Goal: Task Accomplishment & Management: Use online tool/utility

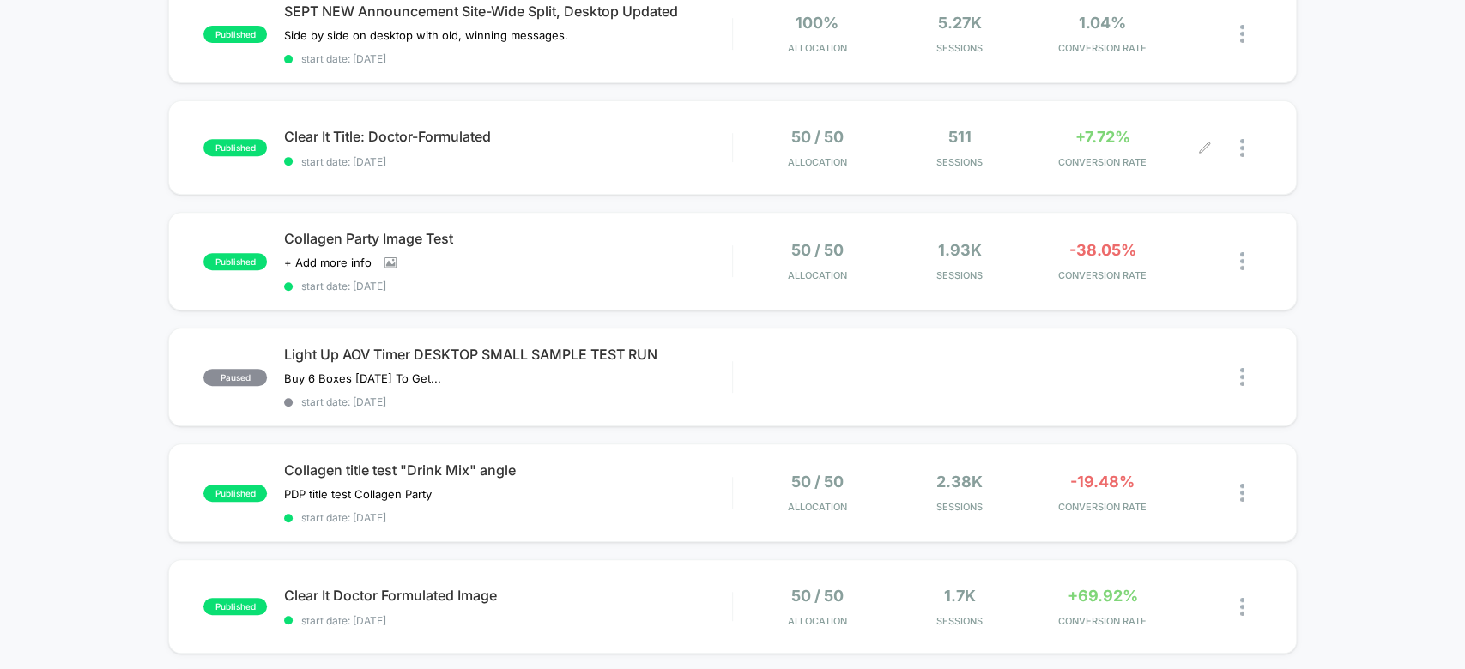
scroll to position [437, 0]
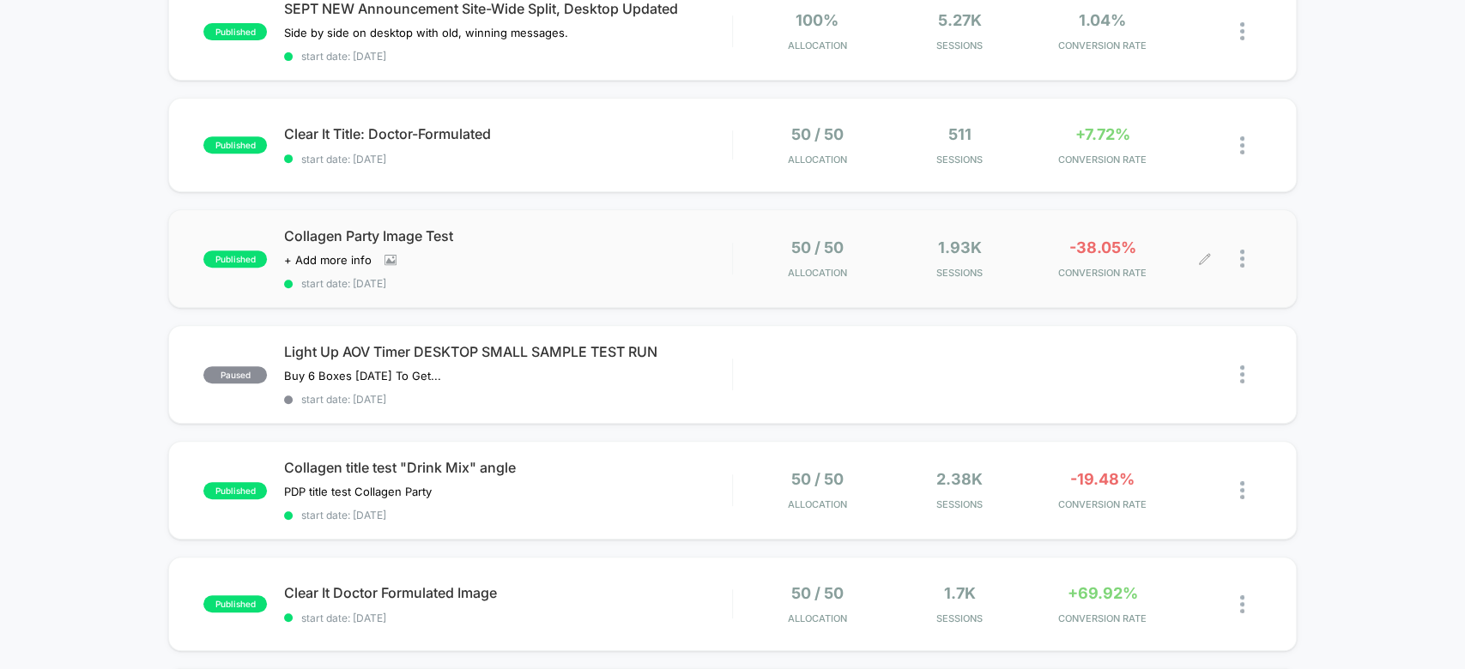
click at [1245, 251] on div at bounding box center [1250, 259] width 21 height 40
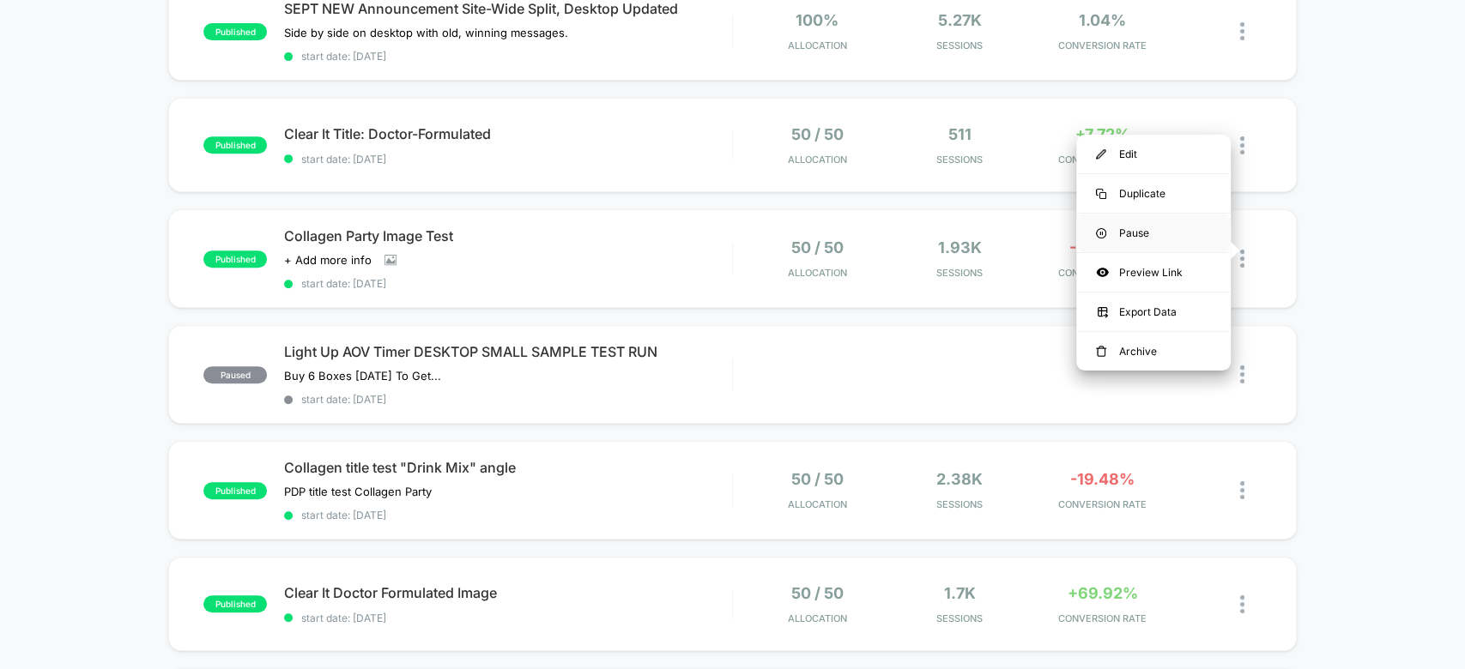
click at [1168, 230] on div "Pause" at bounding box center [1153, 233] width 154 height 39
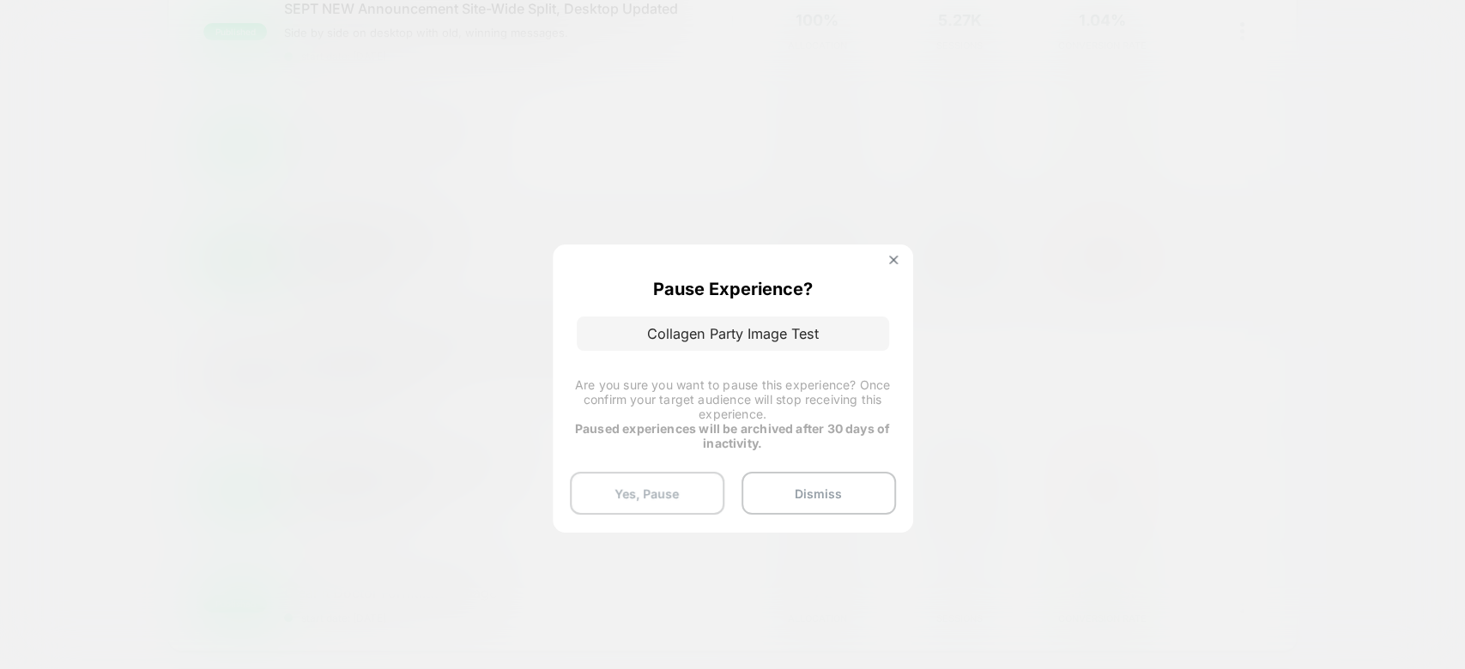
click at [669, 499] on button "Yes, Pause" at bounding box center [647, 493] width 154 height 43
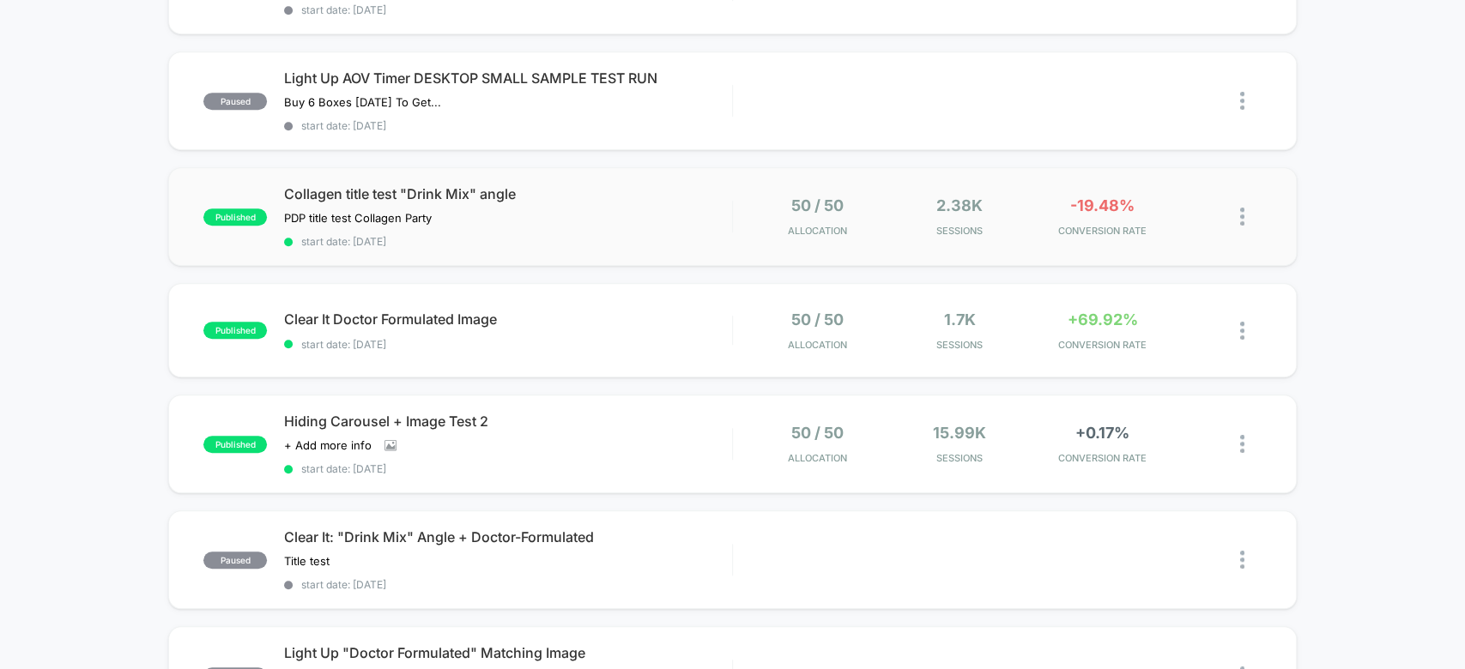
scroll to position [731, 0]
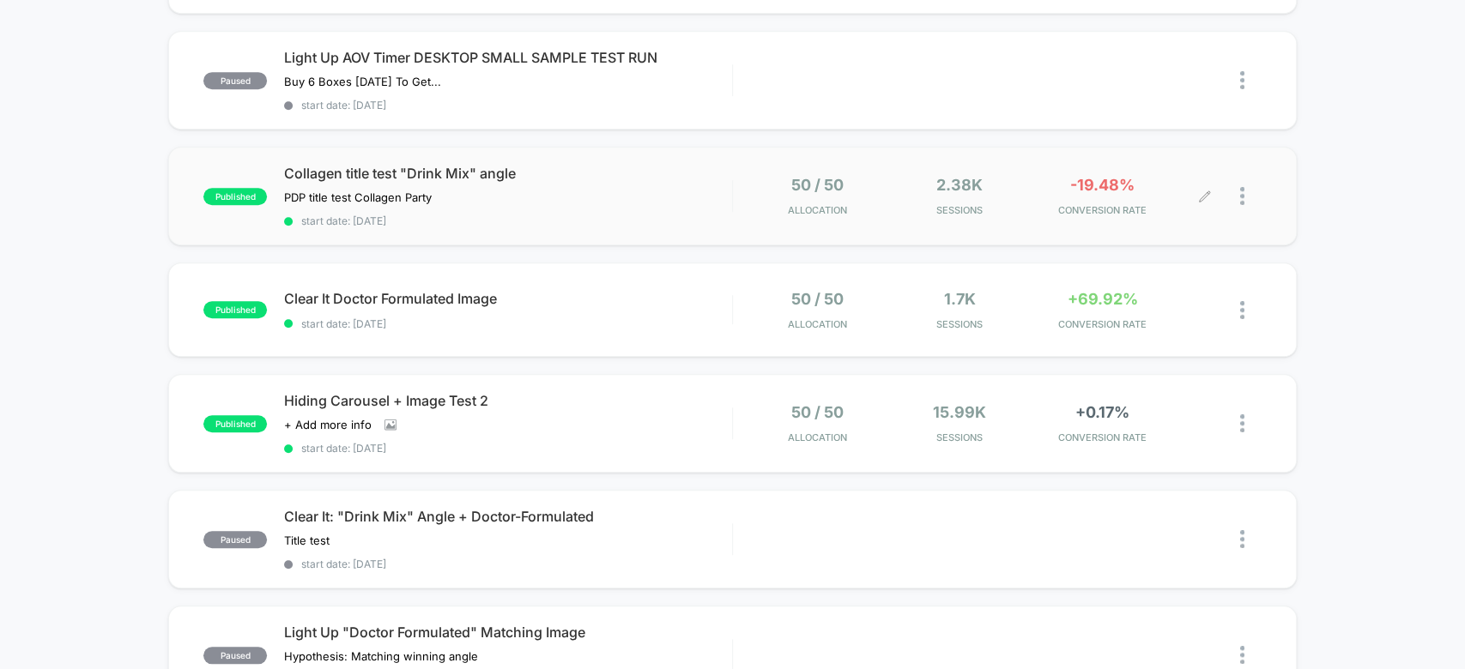
click at [1245, 183] on div at bounding box center [1250, 196] width 21 height 40
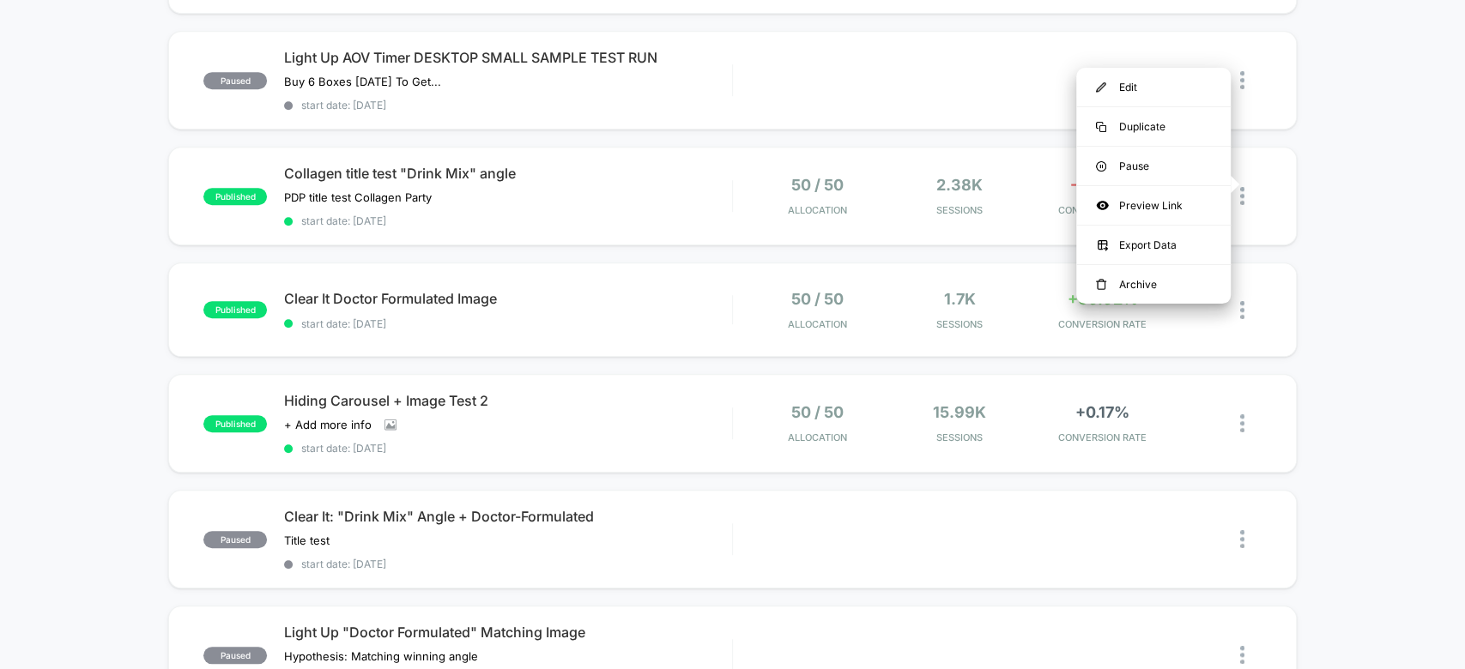
click at [1353, 178] on div "paused WINNER: Cart Drawer CTA "Checkout Now" Click to edit experience details …" at bounding box center [732, 181] width 1465 height 1451
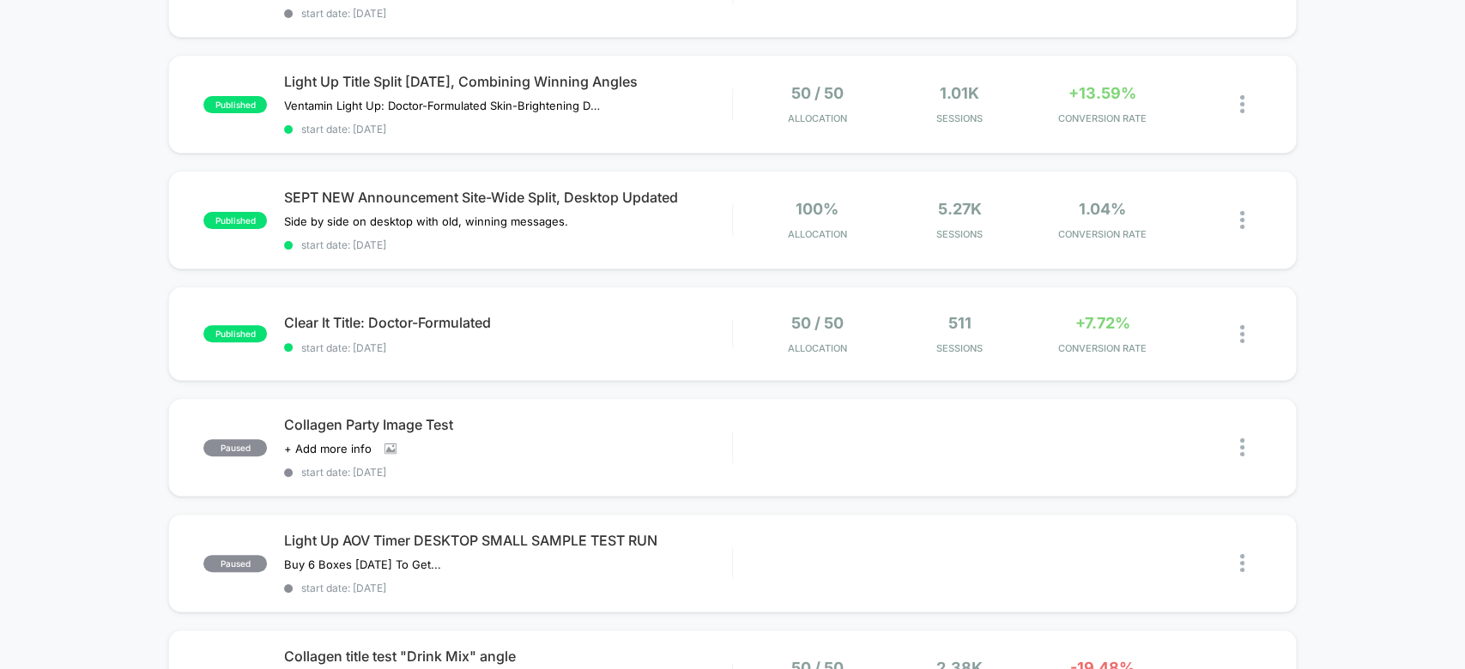
scroll to position [0, 0]
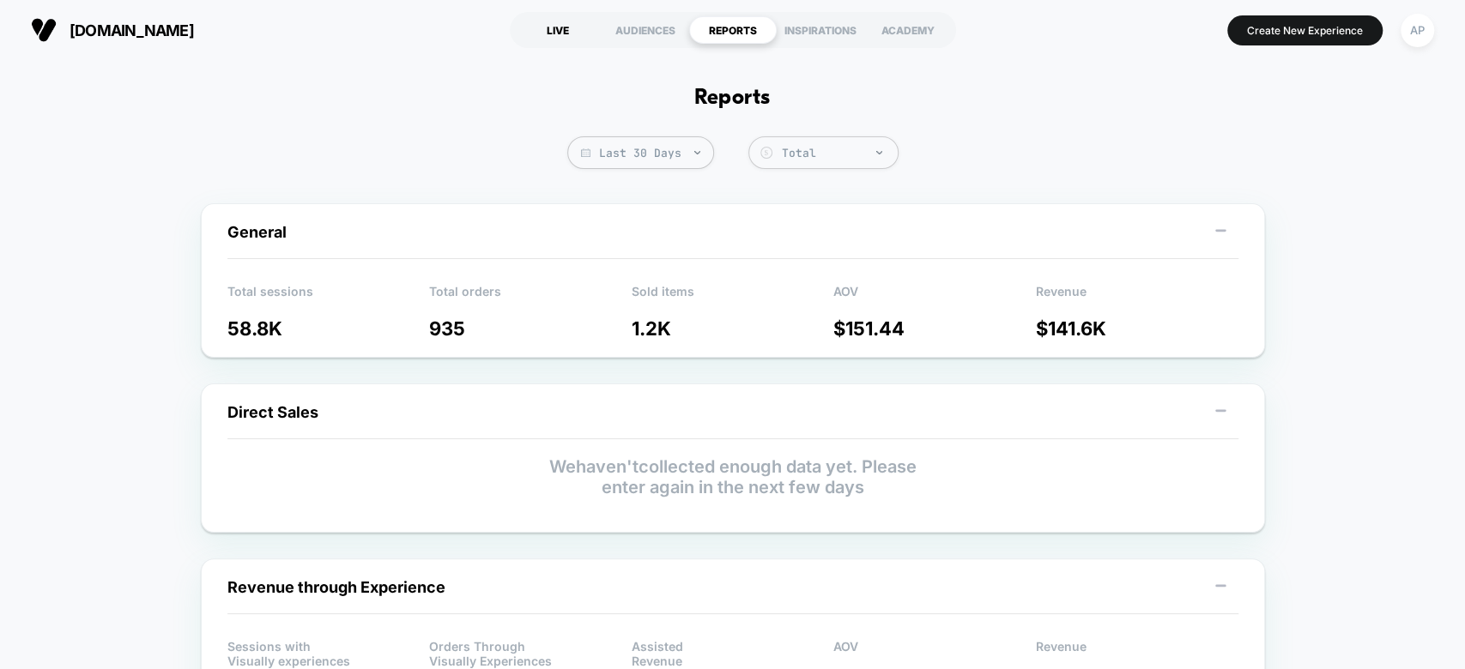
click at [555, 31] on div "LIVE" at bounding box center [558, 29] width 88 height 27
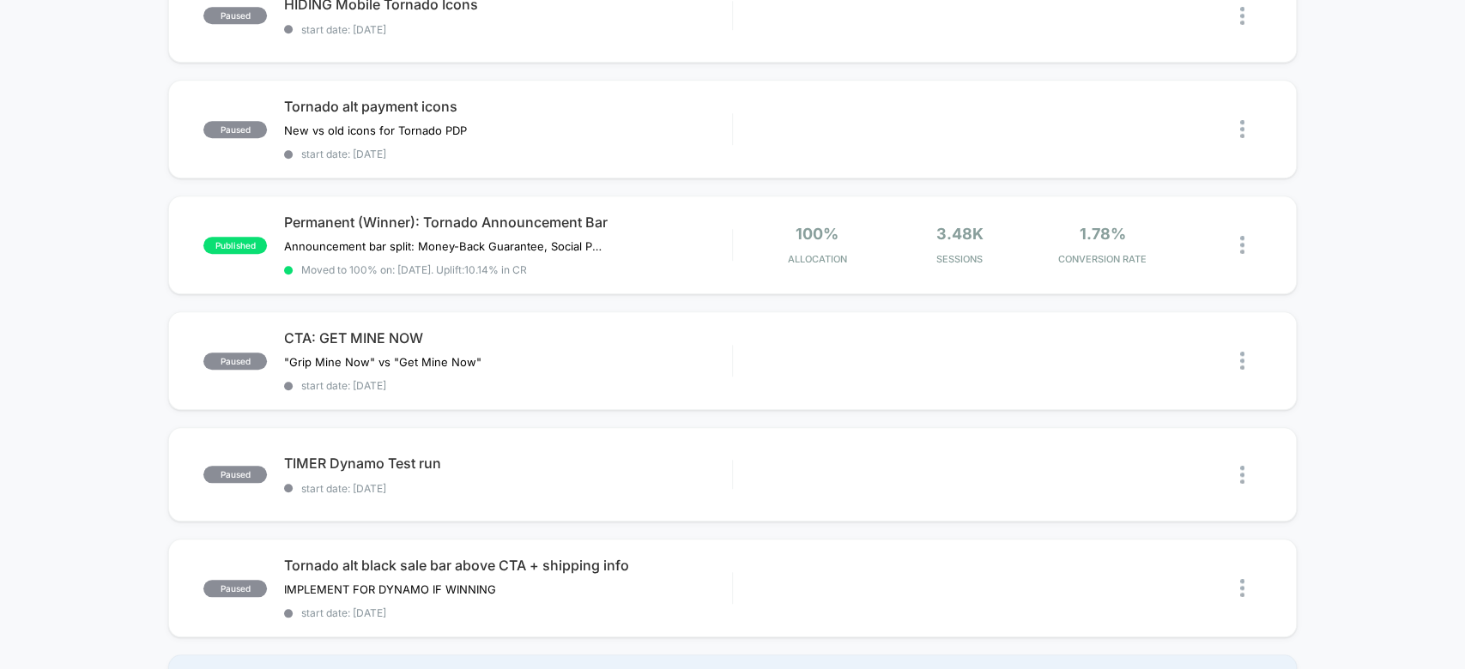
scroll to position [945, 0]
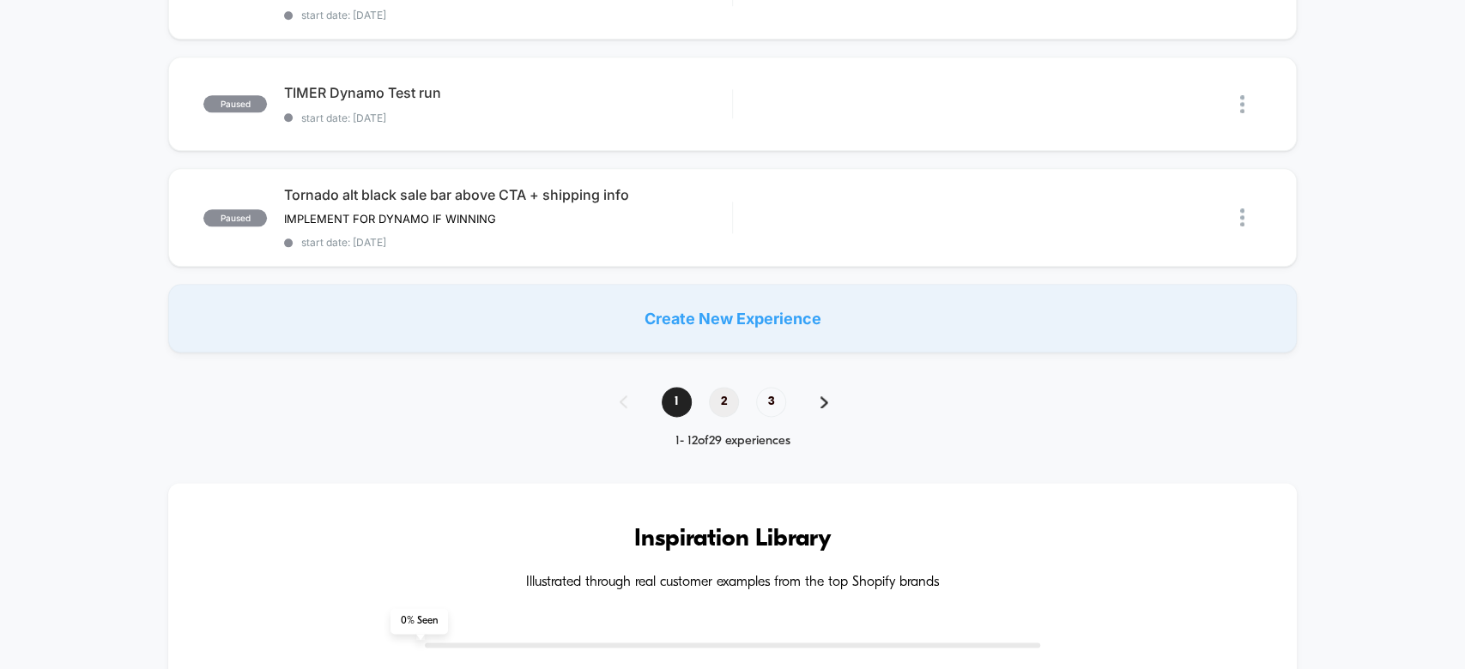
click at [726, 390] on span "2" at bounding box center [724, 402] width 30 height 30
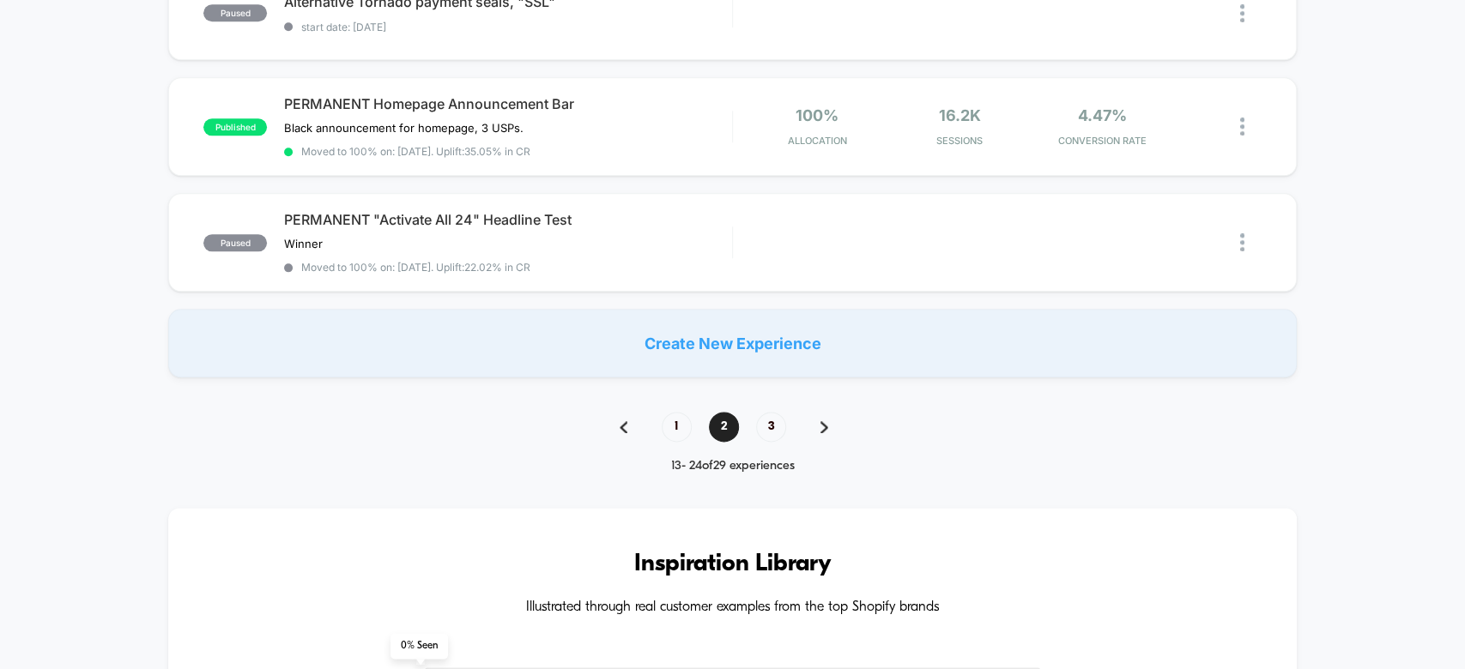
scroll to position [1246, 0]
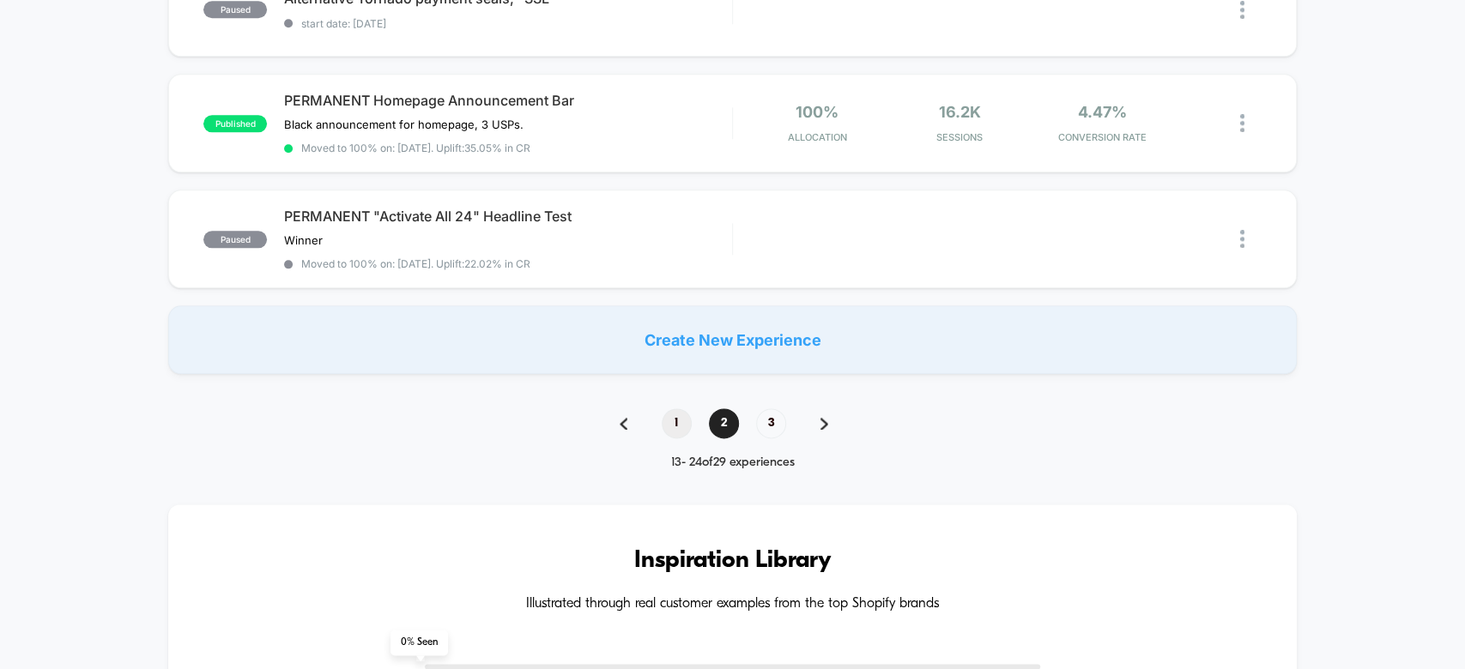
click at [677, 409] on span "1" at bounding box center [677, 424] width 30 height 30
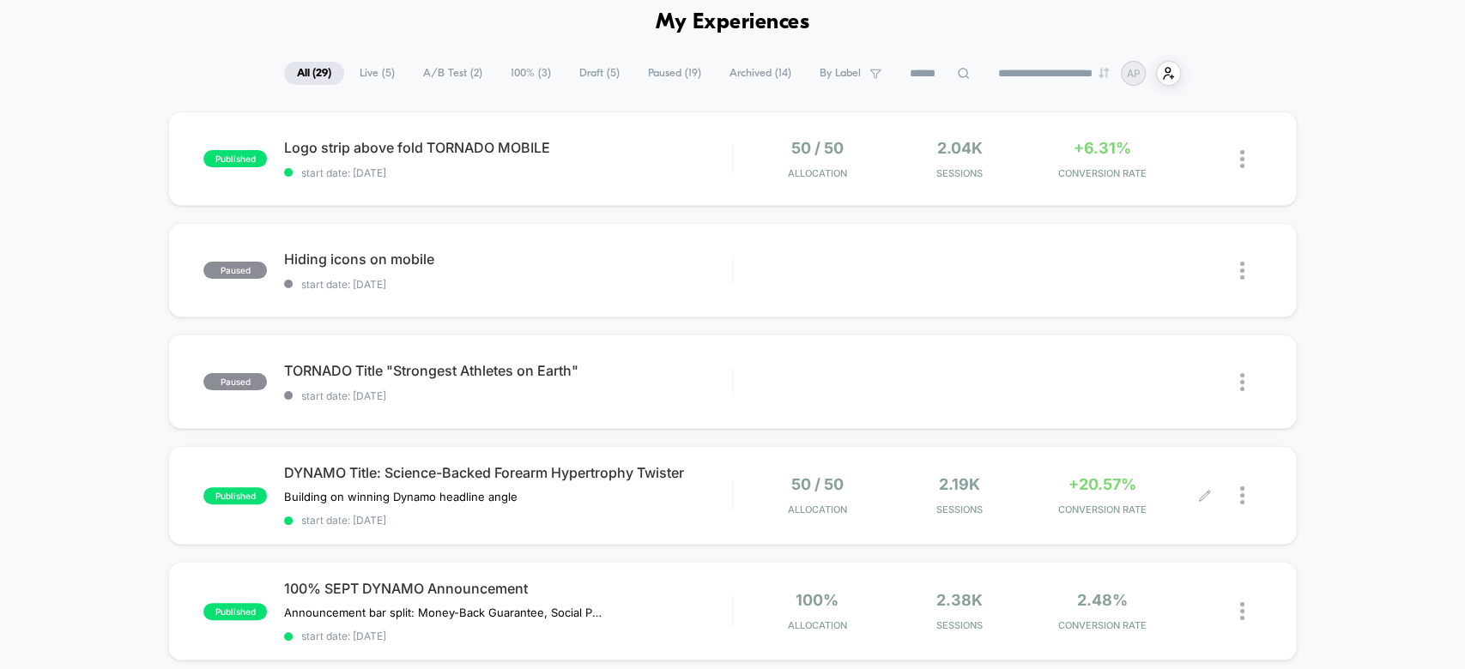
scroll to position [0, 0]
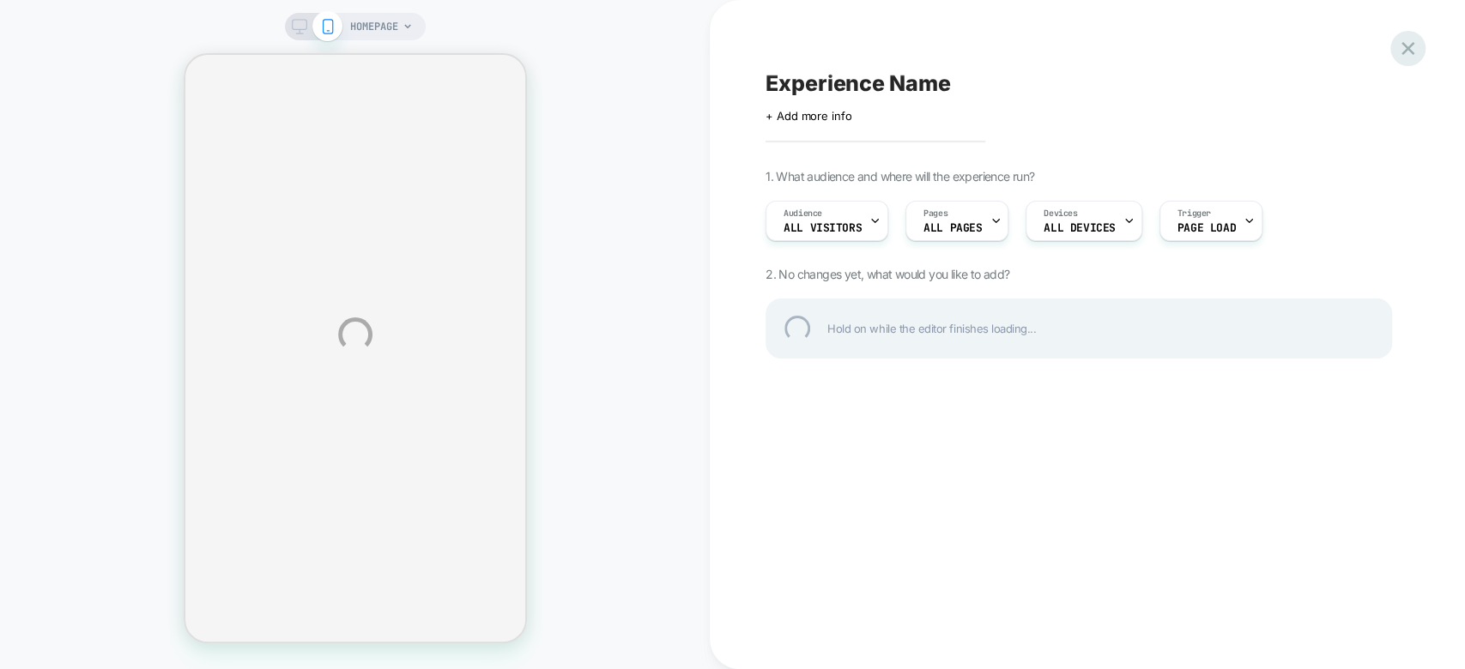
click at [1411, 49] on div at bounding box center [1407, 48] width 35 height 35
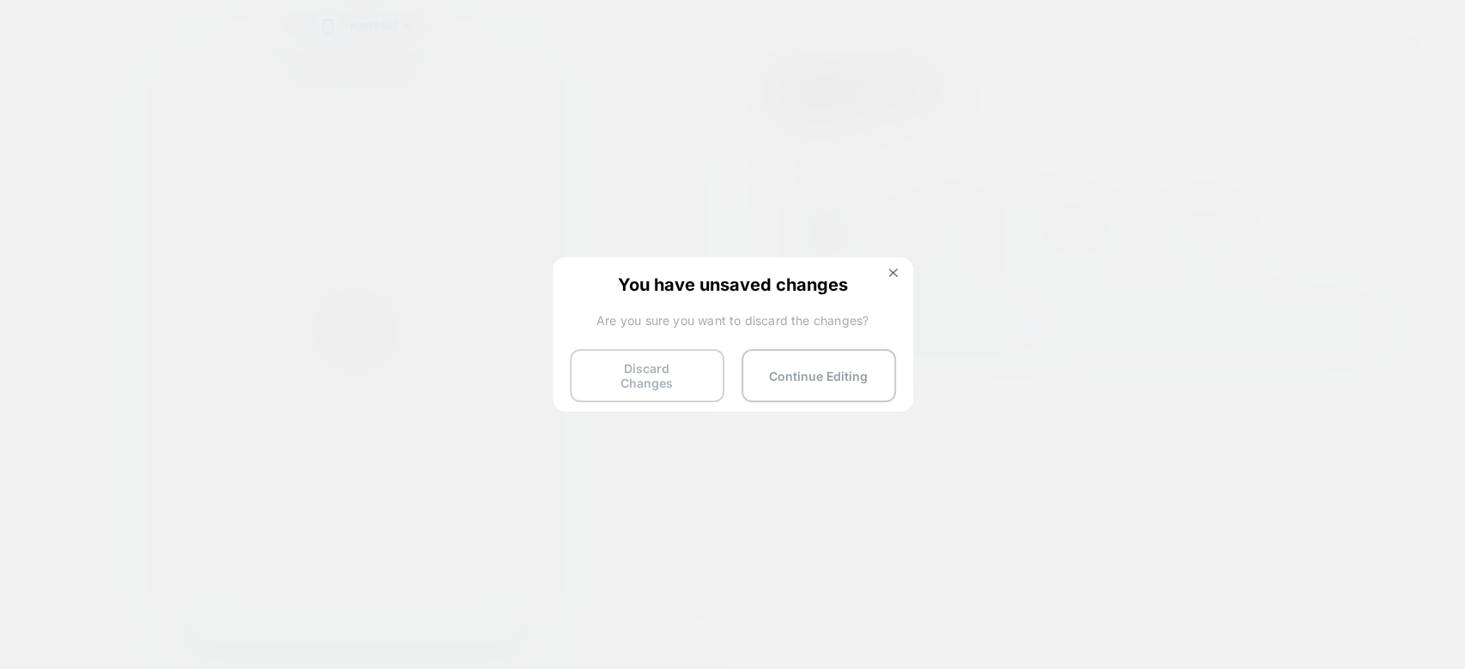
click at [663, 372] on button "Discard Changes" at bounding box center [647, 375] width 154 height 53
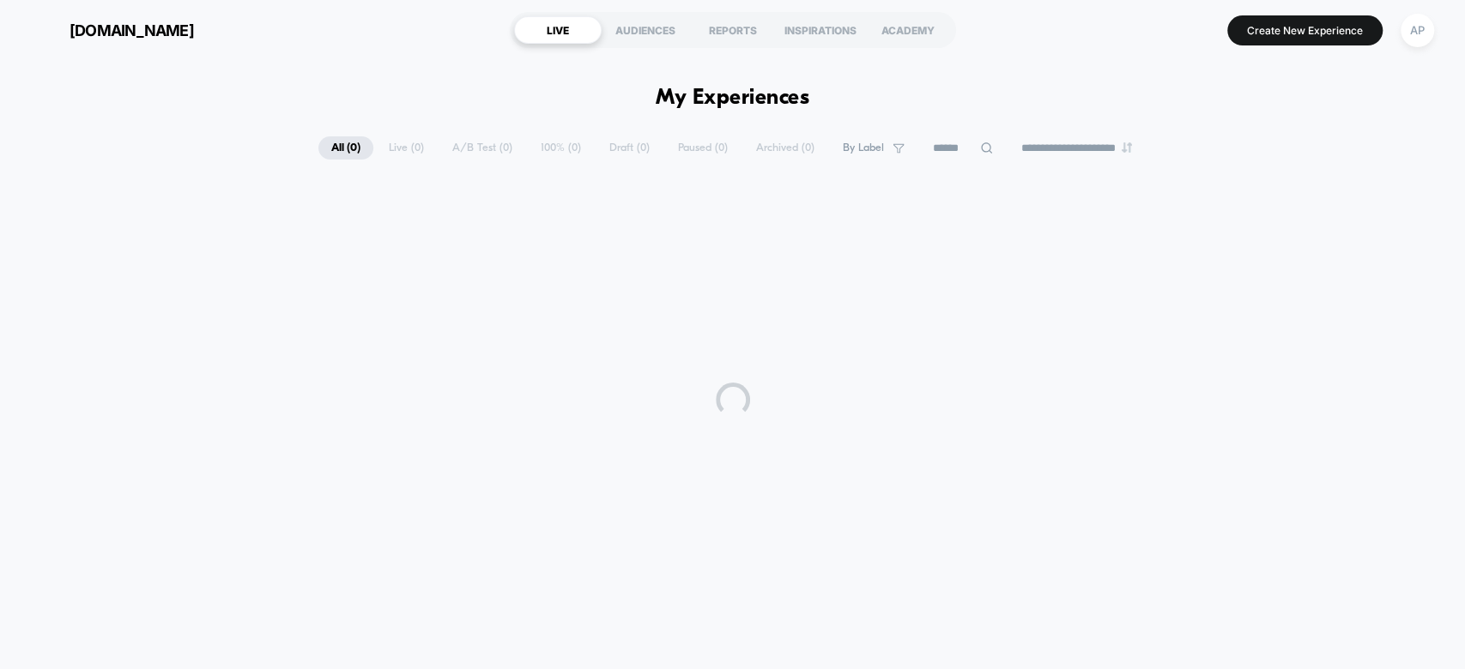
click at [688, 377] on div at bounding box center [732, 399] width 1465 height 429
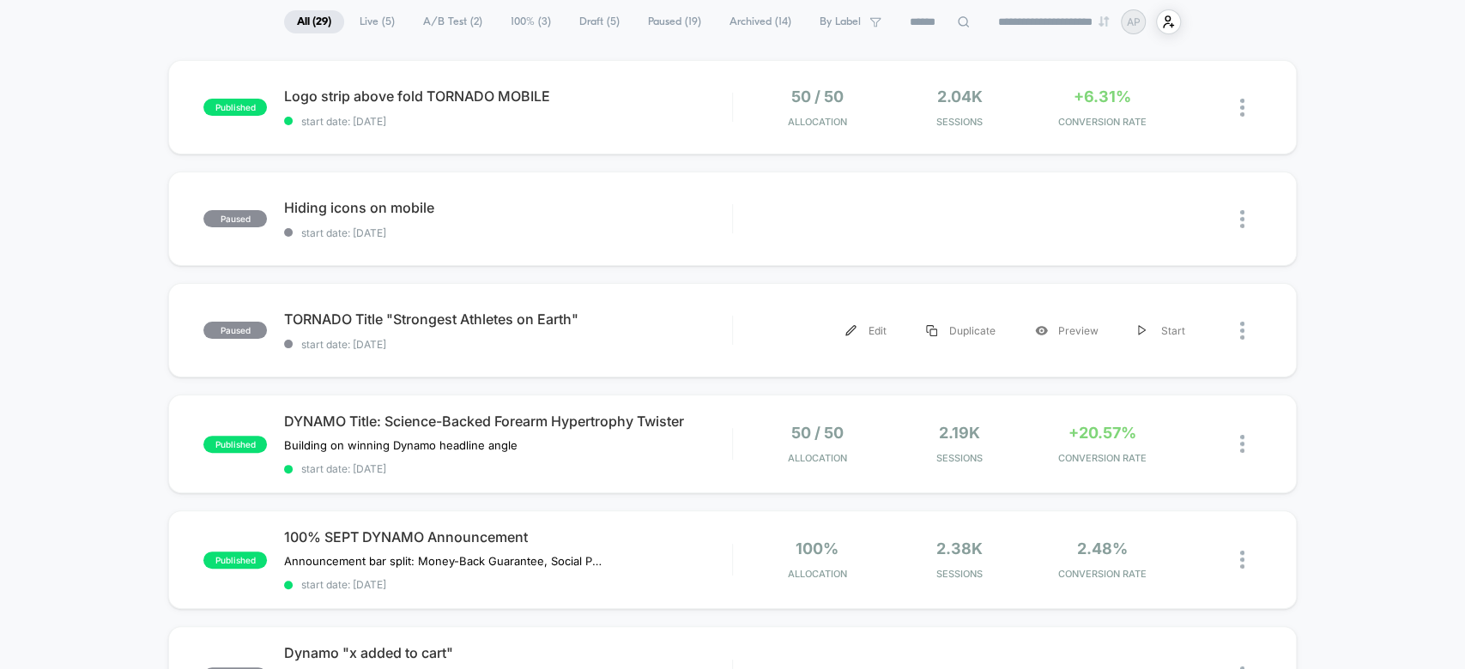
scroll to position [128, 0]
drag, startPoint x: 802, startPoint y: 370, endPoint x: 926, endPoint y: 9, distance: 382.2
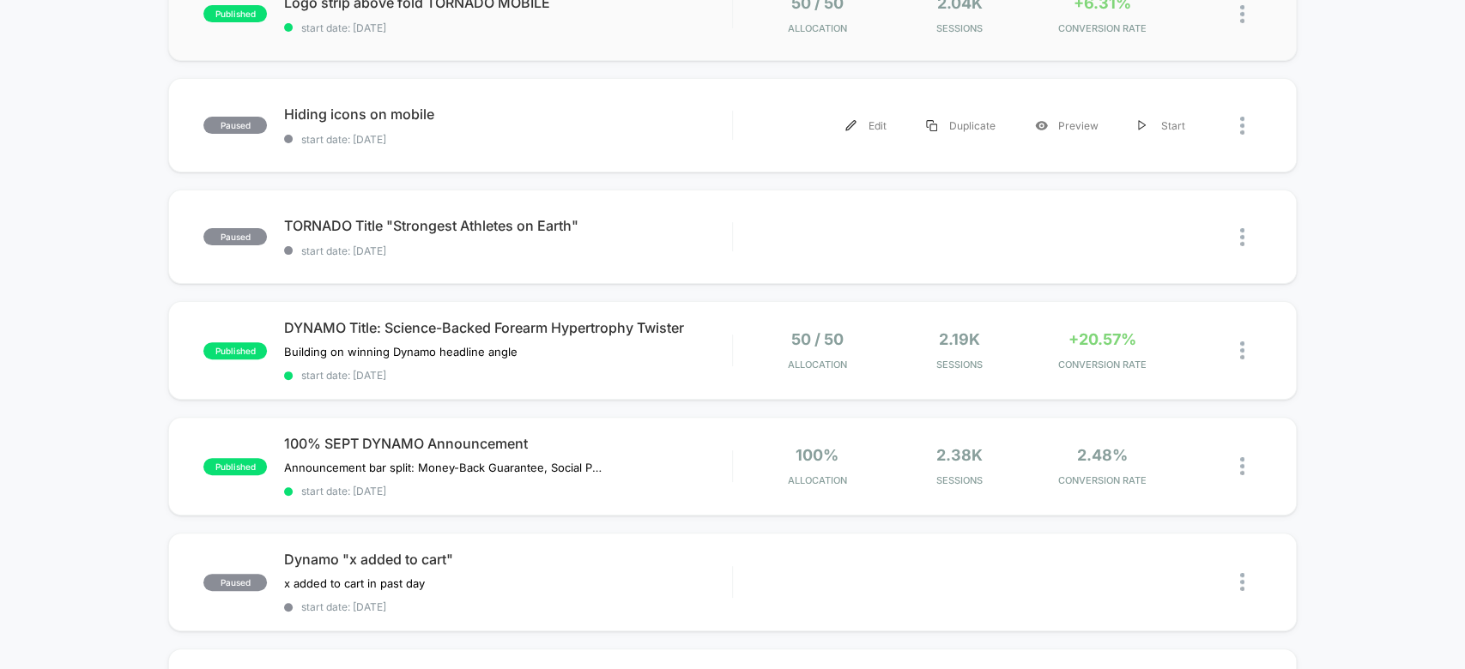
scroll to position [233, 0]
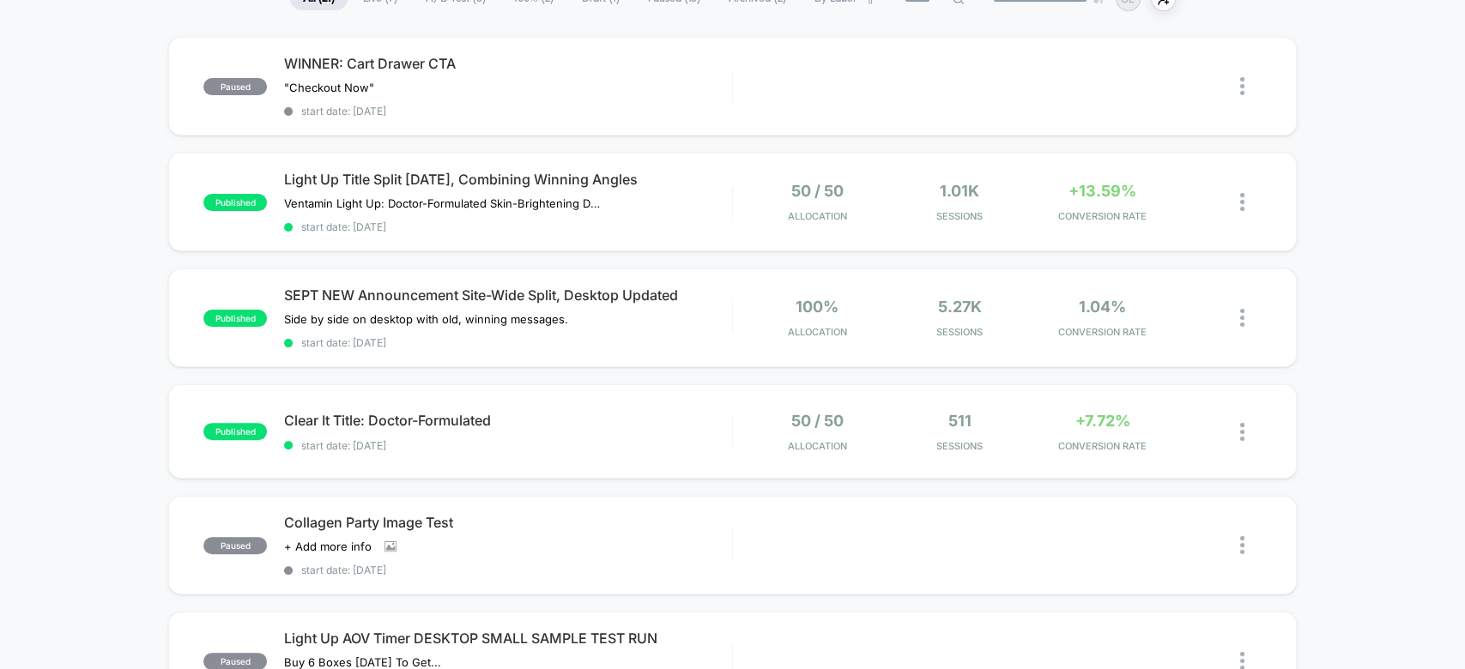
scroll to position [164, 0]
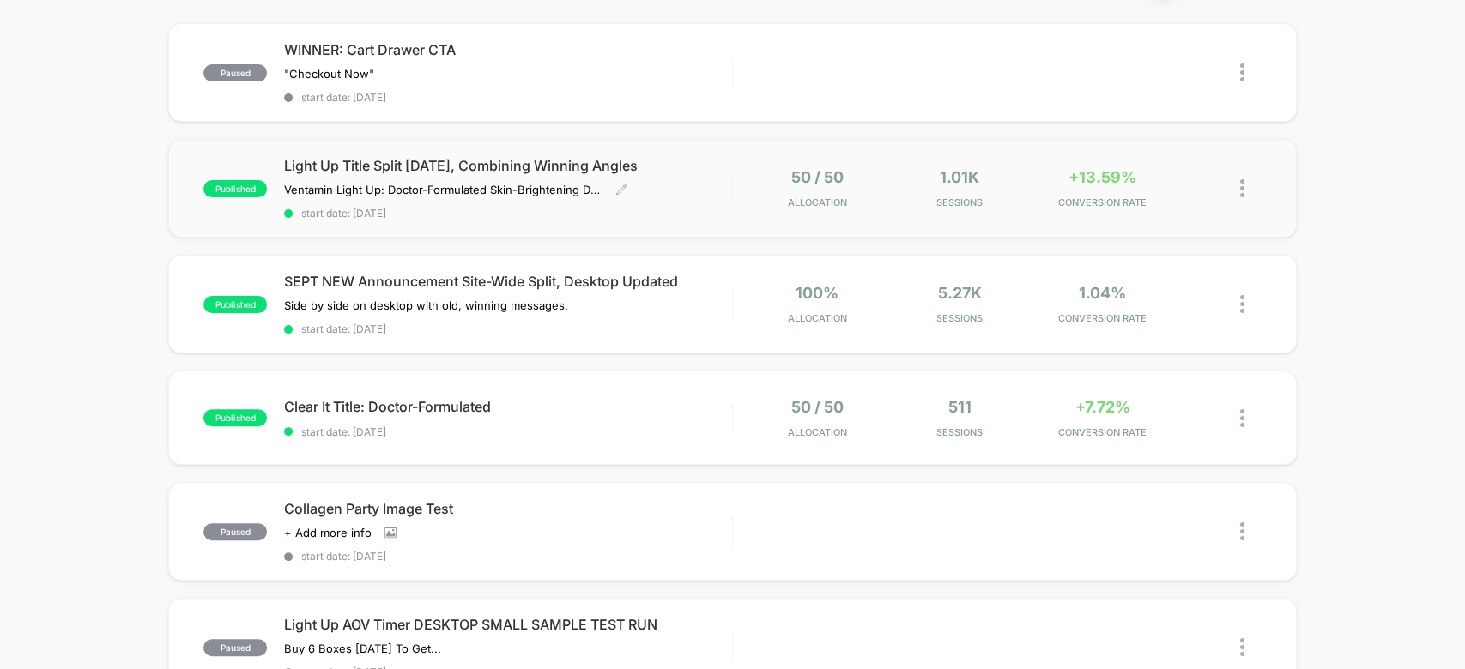
click at [690, 189] on div "Light Up Title Split [DATE], Combining Winning Angles Ventamin Light Up: Doctor…" at bounding box center [507, 188] width 447 height 63
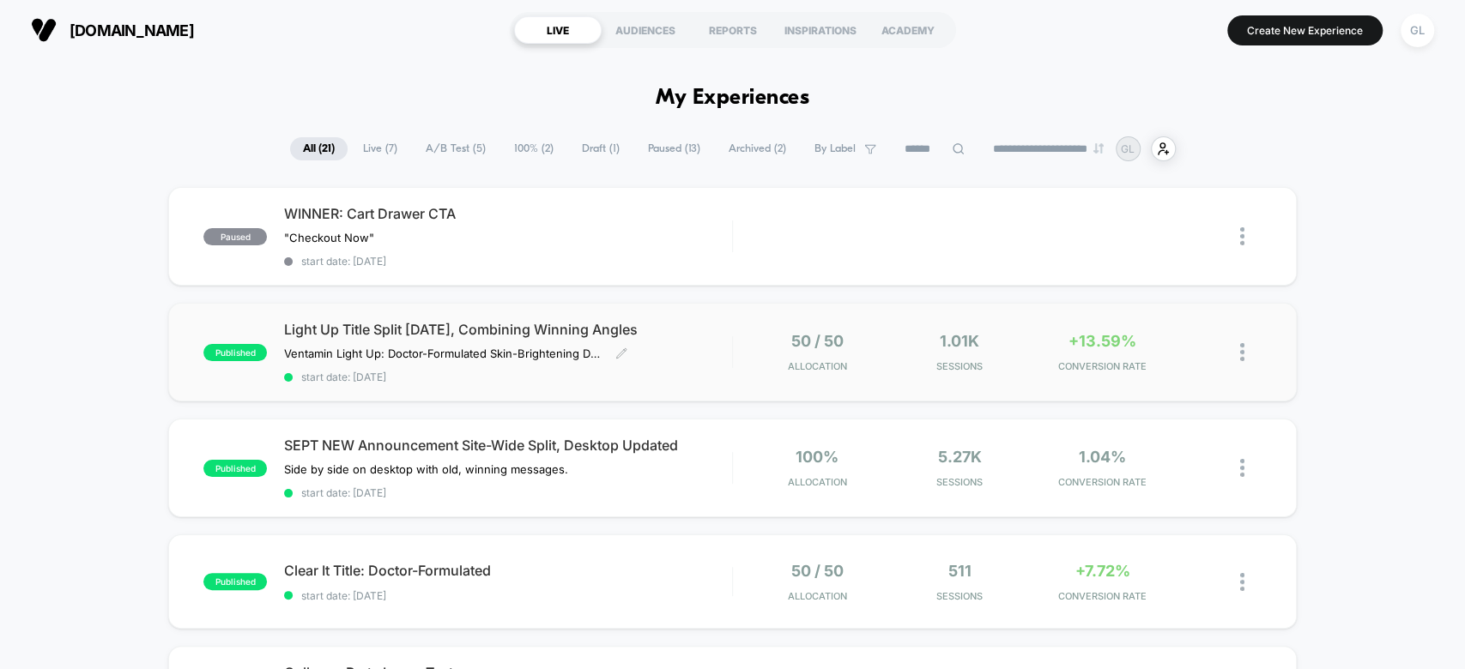
click at [713, 360] on div "Light Up Title Split SEPT 22, Combining Winning Angles Ventamin Light Up: Docto…" at bounding box center [507, 352] width 447 height 63
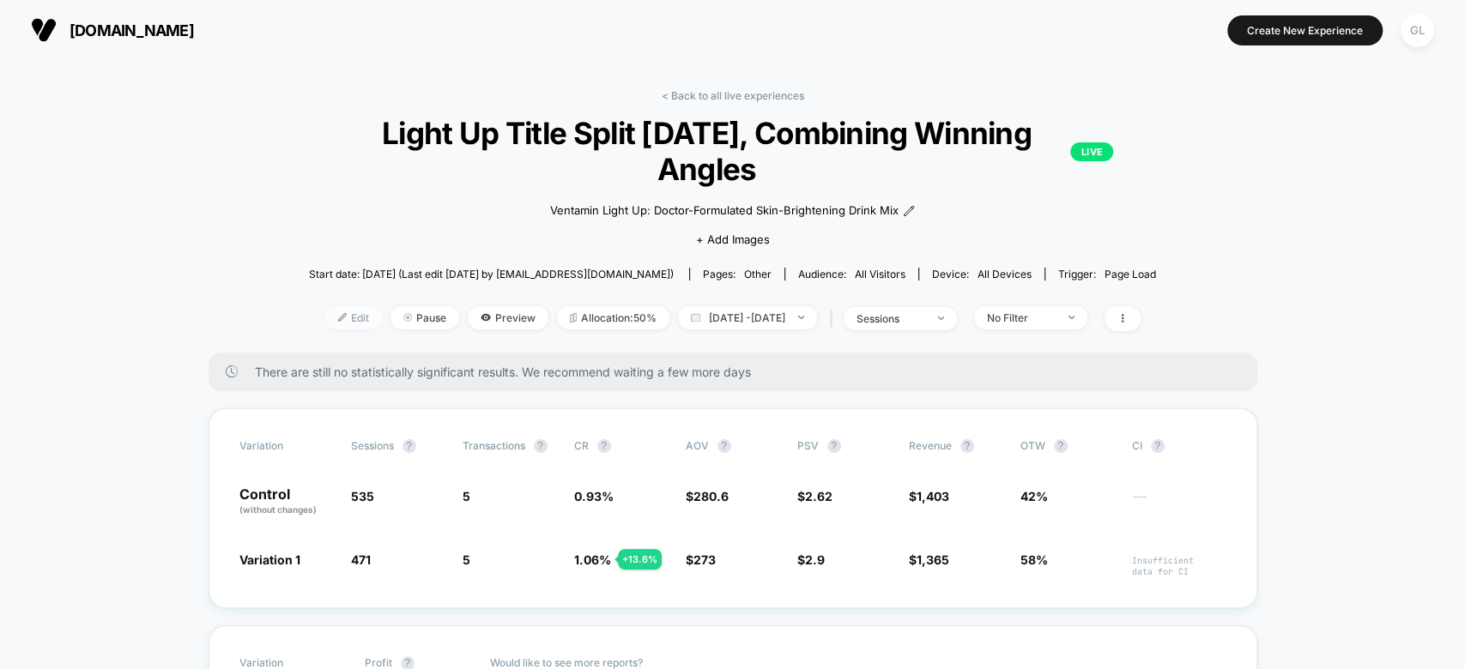
click at [325, 322] on span "Edit" at bounding box center [353, 317] width 57 height 23
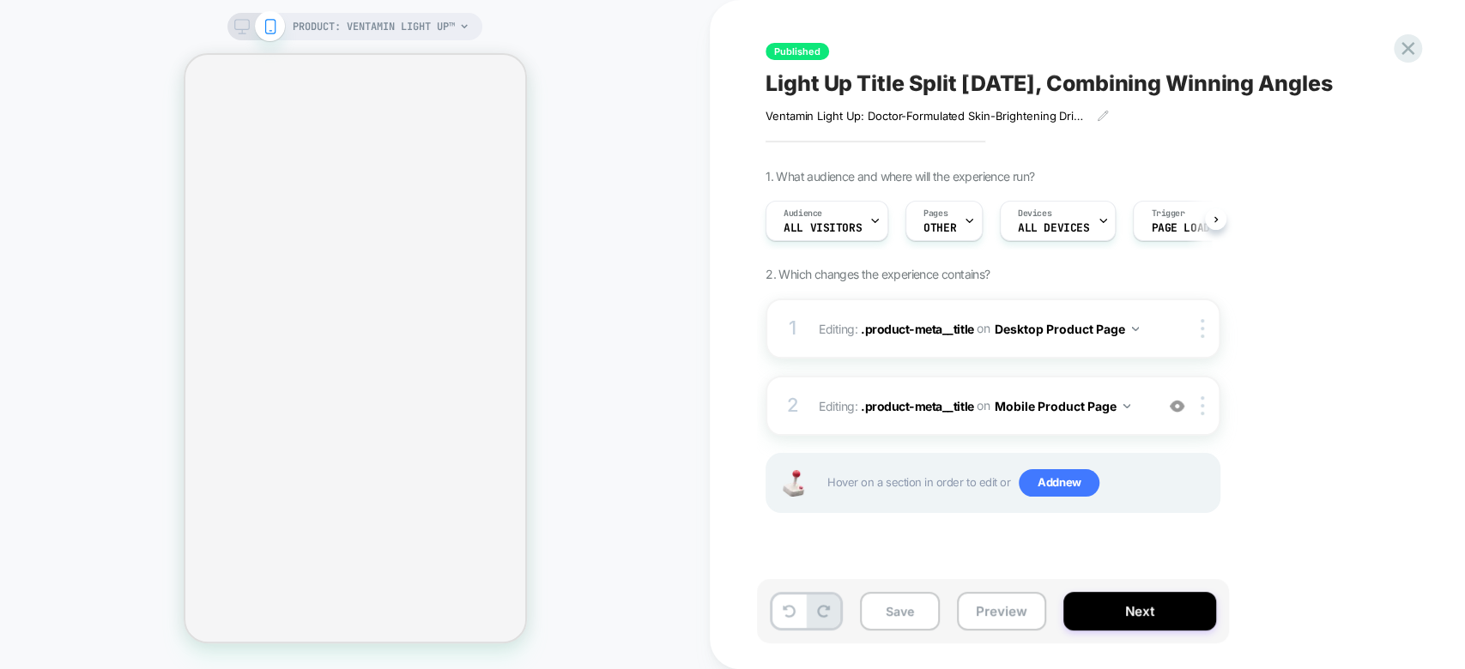
scroll to position [0, 1]
